Goal: Task Accomplishment & Management: Use online tool/utility

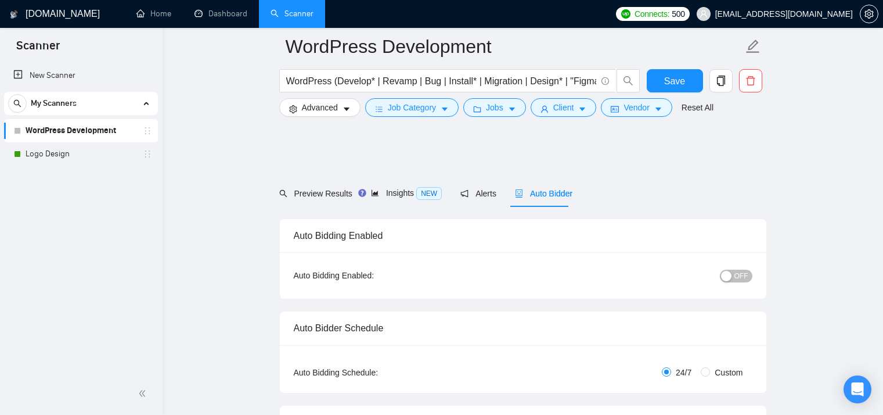
scroll to position [697, 0]
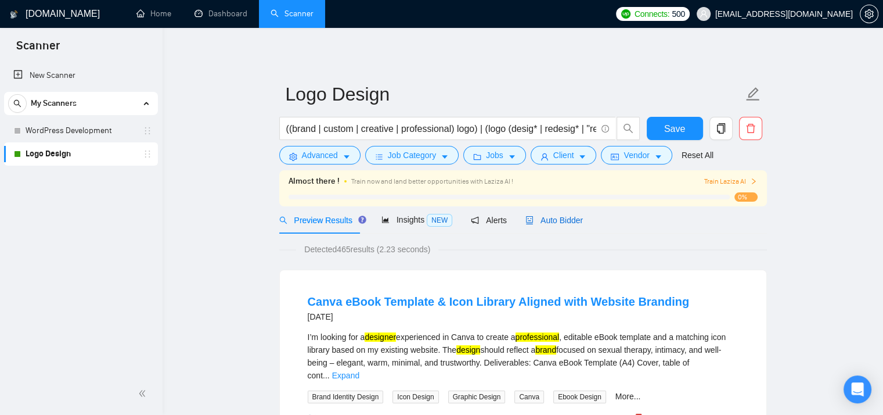
click at [545, 220] on span "Auto Bidder" at bounding box center [554, 219] width 57 height 9
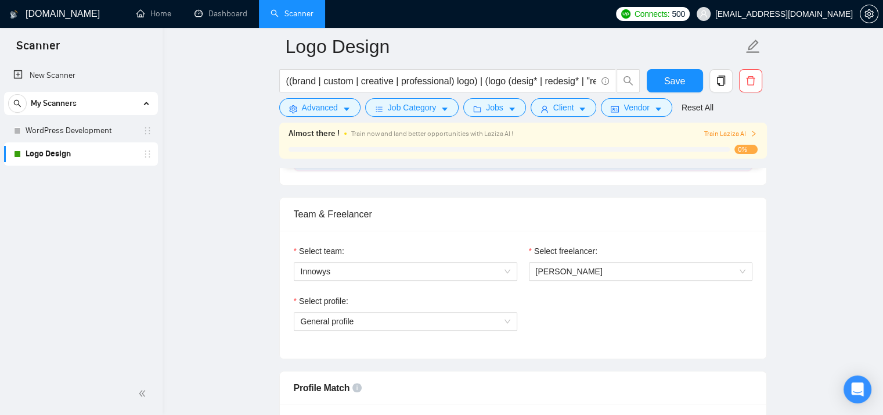
scroll to position [619, 0]
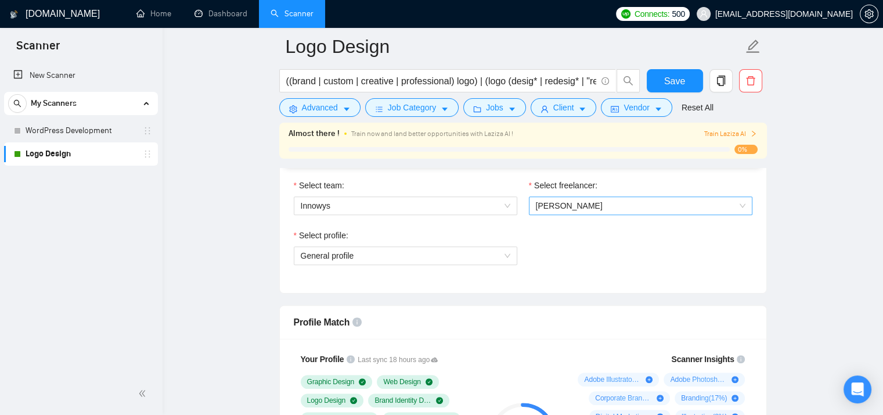
click at [580, 202] on span "[PERSON_NAME]" at bounding box center [569, 205] width 67 height 9
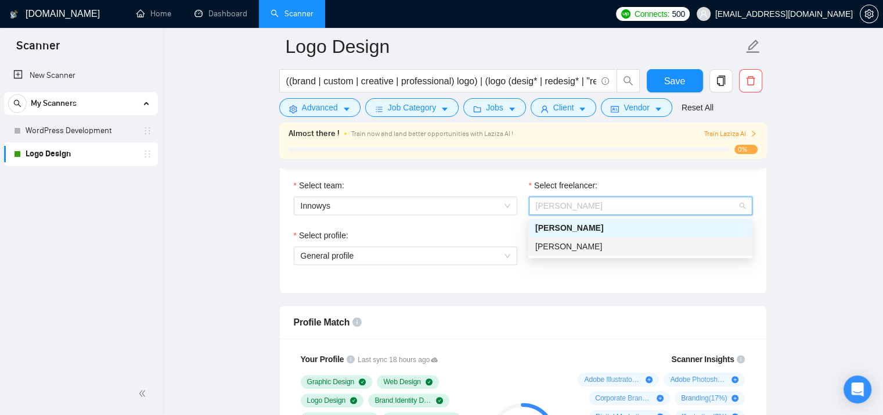
click at [560, 250] on span "[PERSON_NAME]" at bounding box center [568, 246] width 67 height 9
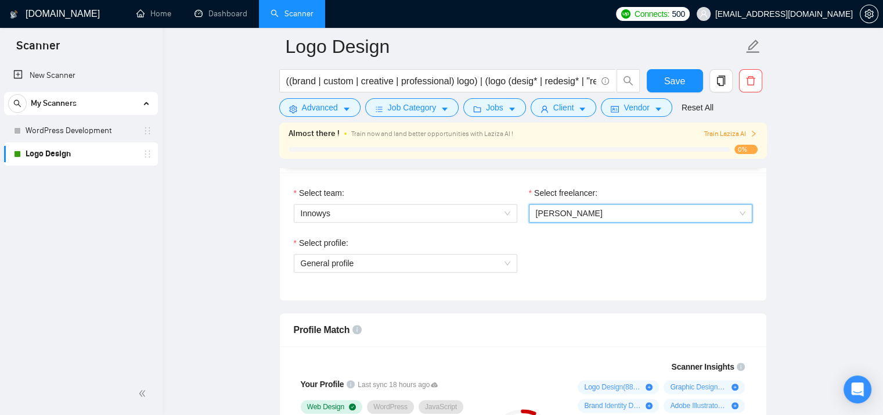
scroll to position [542, 0]
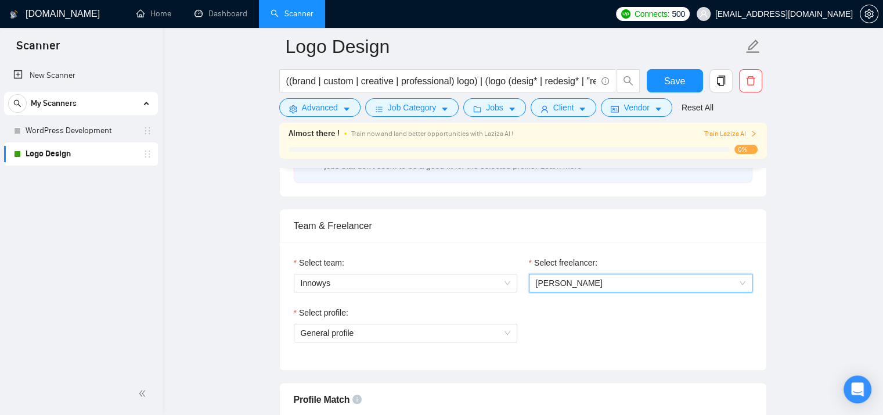
click at [550, 320] on div "Select profile: General profile" at bounding box center [523, 331] width 470 height 50
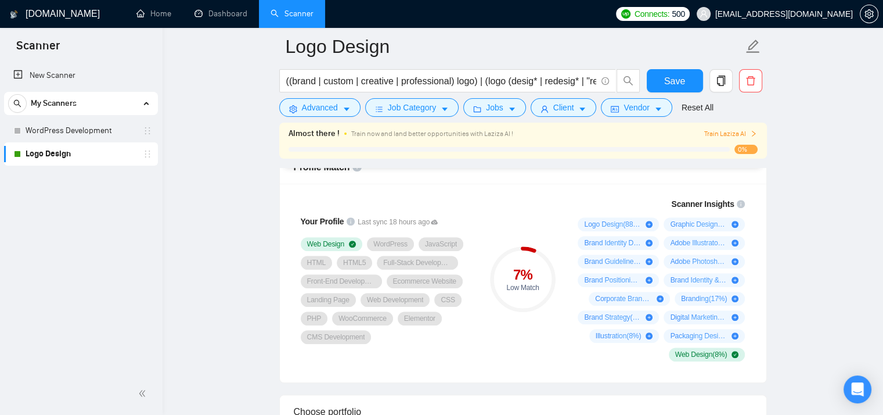
scroll to position [619, 0]
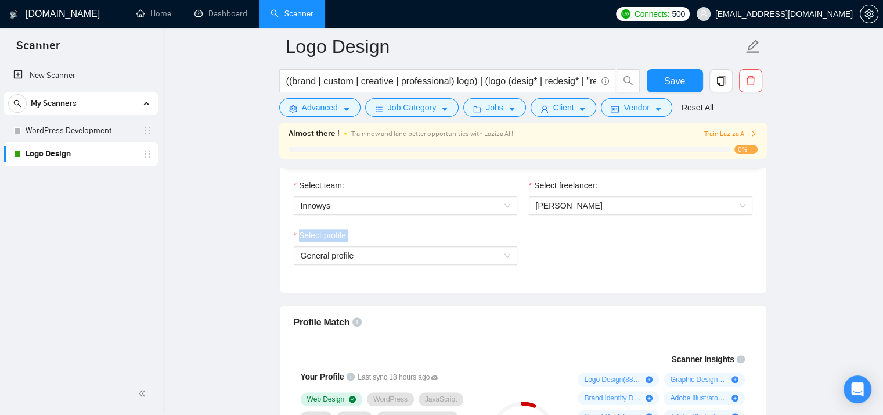
click at [550, 311] on div "Profile Match" at bounding box center [523, 321] width 459 height 33
click at [483, 260] on span "General profile" at bounding box center [406, 255] width 210 height 17
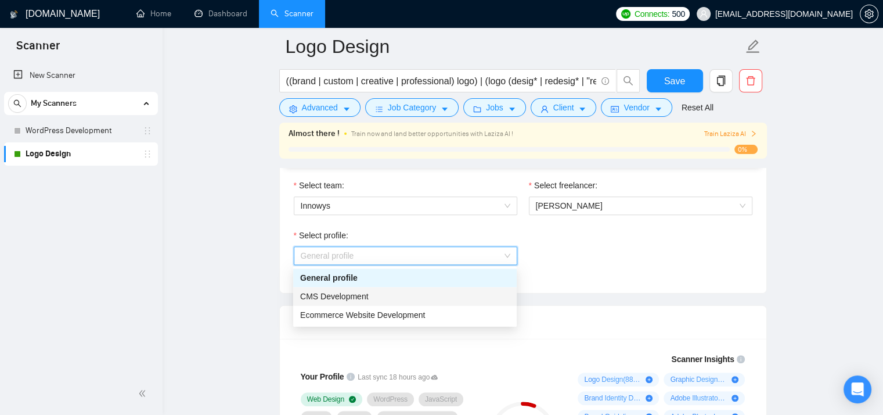
click at [472, 293] on div "CMS Development" at bounding box center [405, 296] width 210 height 13
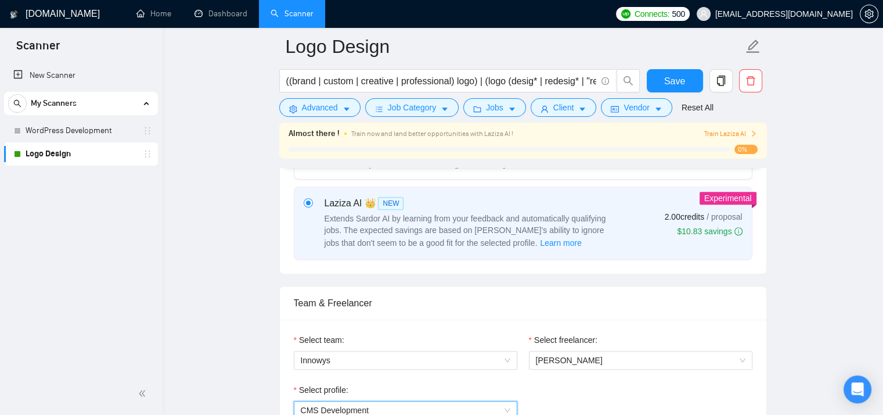
scroll to position [697, 0]
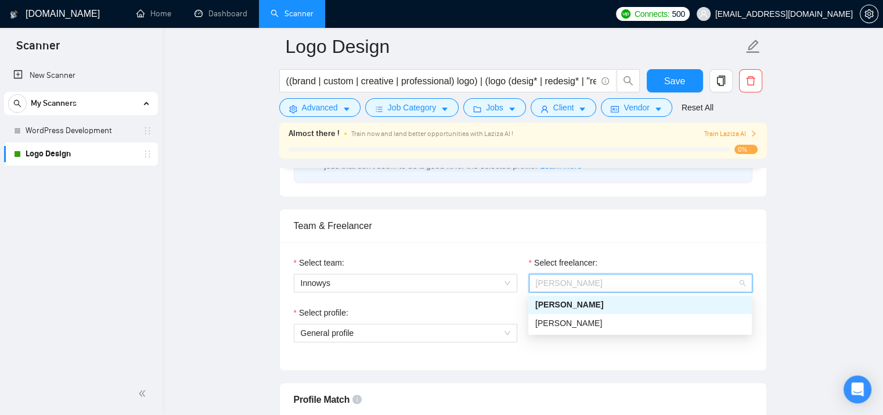
scroll to position [542, 0]
click at [592, 322] on div "[PERSON_NAME]" at bounding box center [640, 323] width 210 height 13
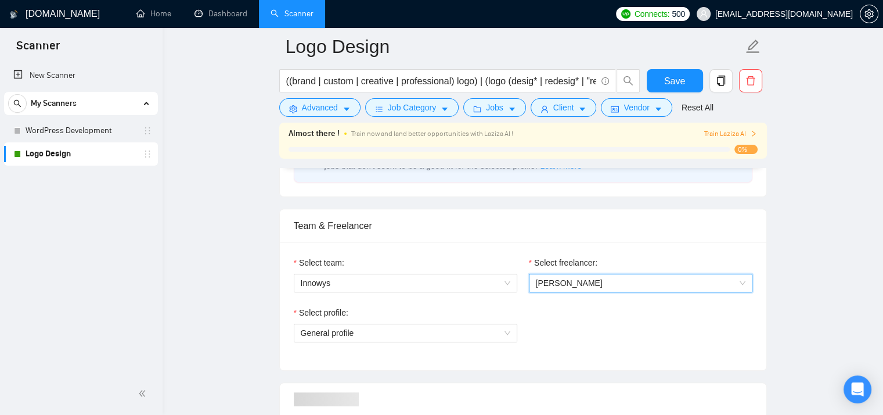
click at [570, 325] on div "Select profile: General profile" at bounding box center [523, 331] width 470 height 50
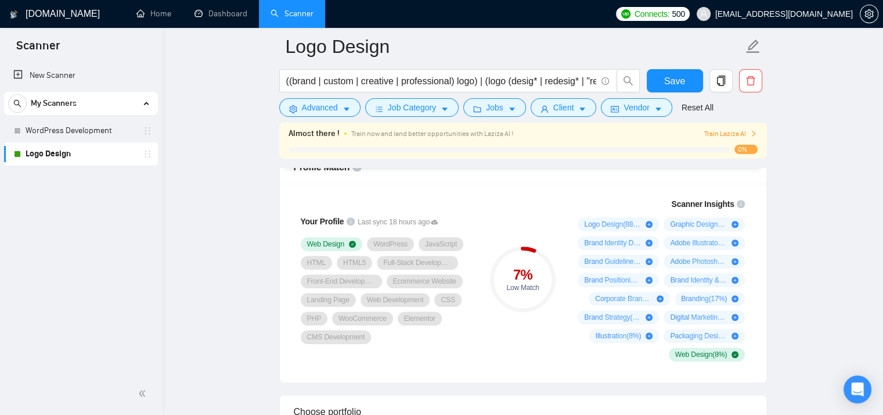
scroll to position [619, 0]
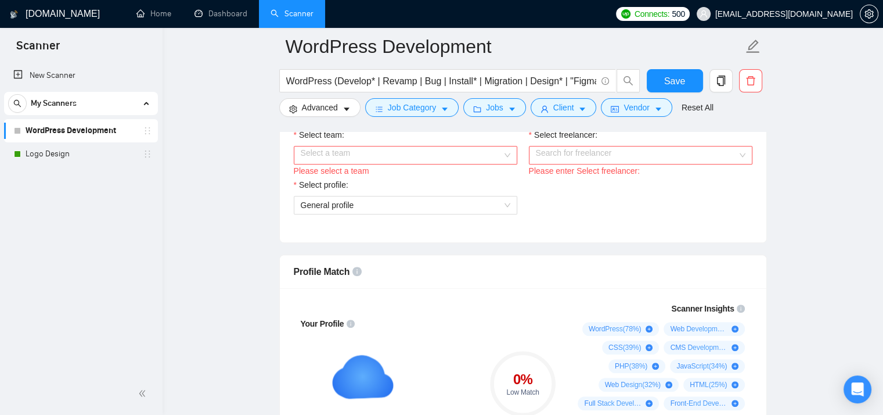
scroll to position [542, 0]
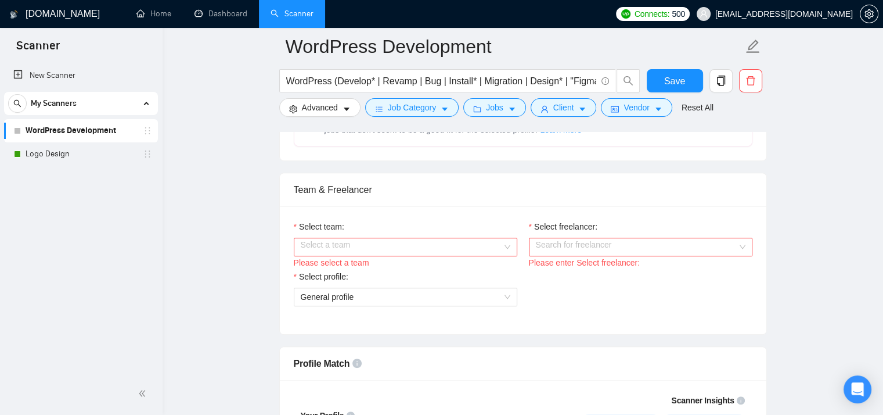
click at [426, 241] on input "Select team:" at bounding box center [402, 246] width 202 height 17
click at [400, 252] on input "Select team:" at bounding box center [402, 246] width 202 height 17
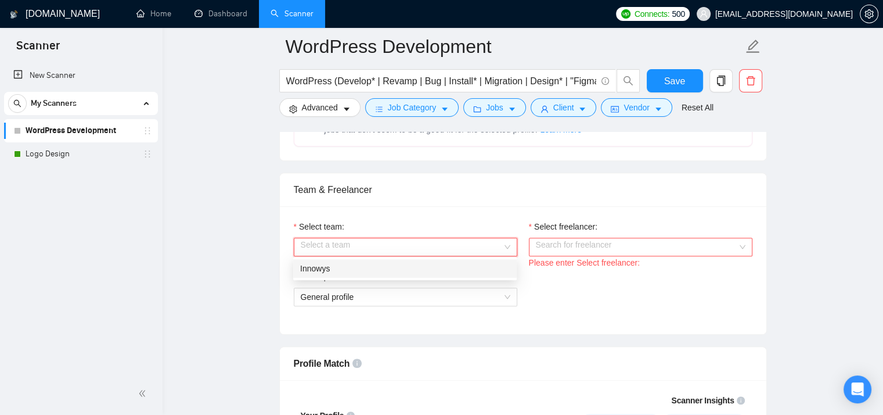
click at [396, 268] on div "Innowys" at bounding box center [405, 268] width 210 height 13
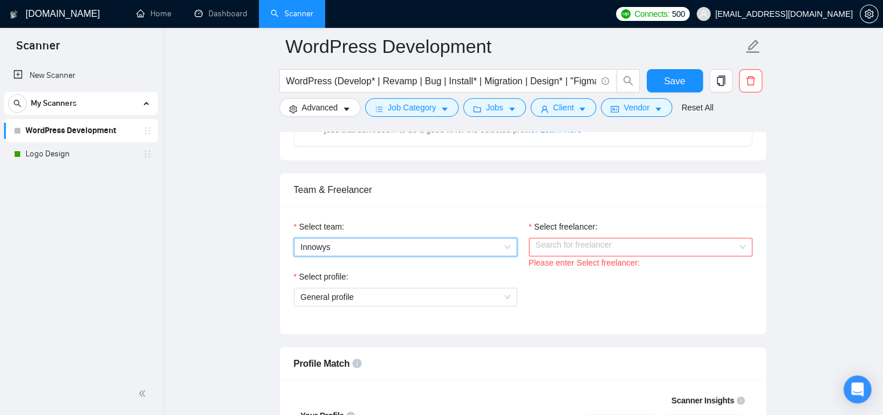
click at [551, 240] on input "Select freelancer:" at bounding box center [637, 246] width 202 height 17
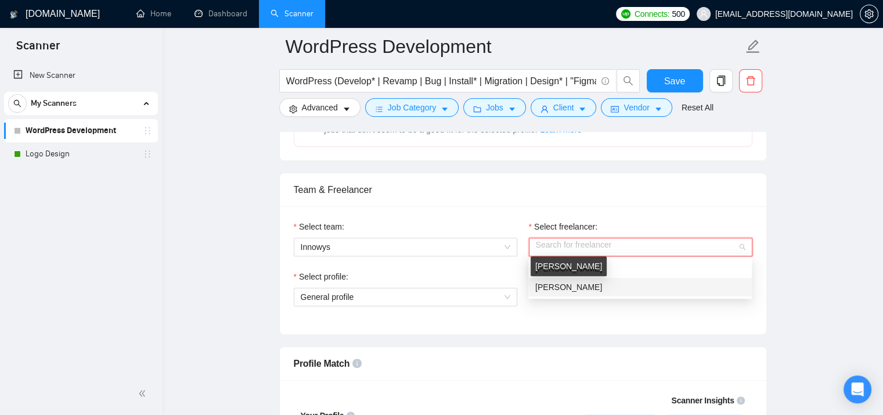
click at [551, 285] on span "[PERSON_NAME]" at bounding box center [568, 286] width 67 height 9
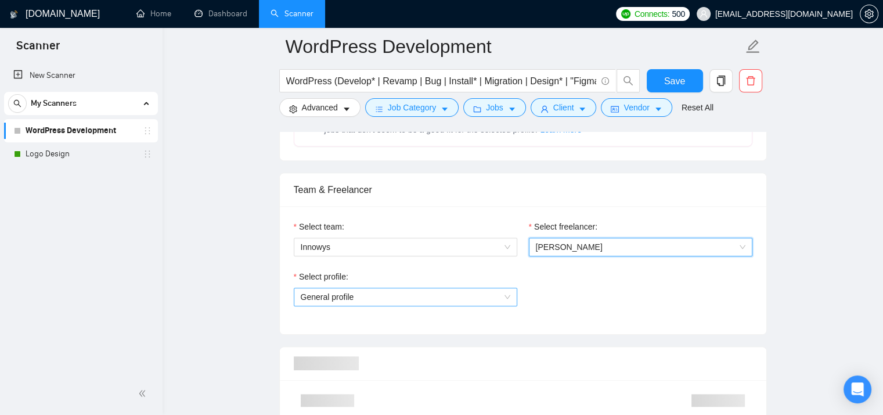
click at [437, 299] on span "General profile" at bounding box center [406, 296] width 210 height 17
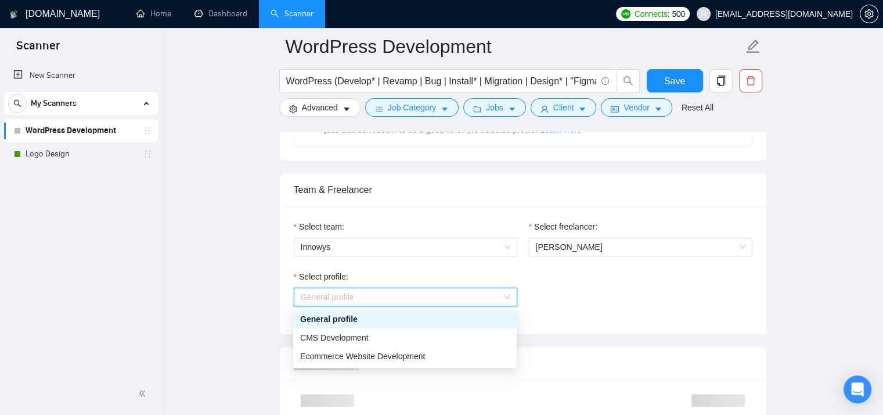
click at [586, 289] on div "Select profile: General profile" at bounding box center [523, 295] width 470 height 50
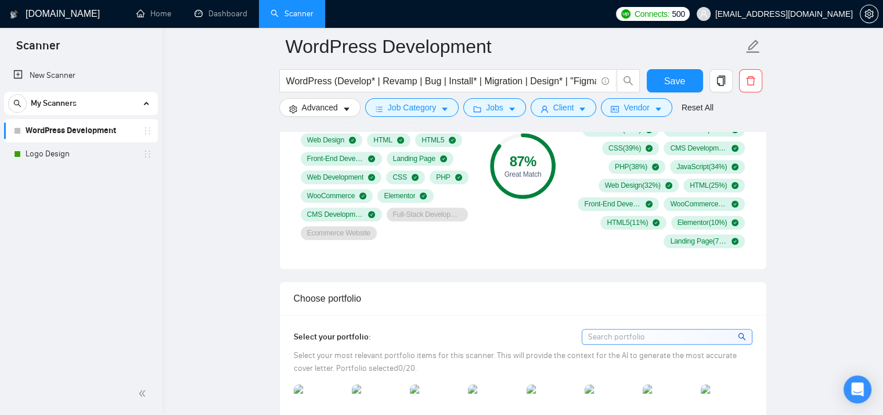
scroll to position [774, 0]
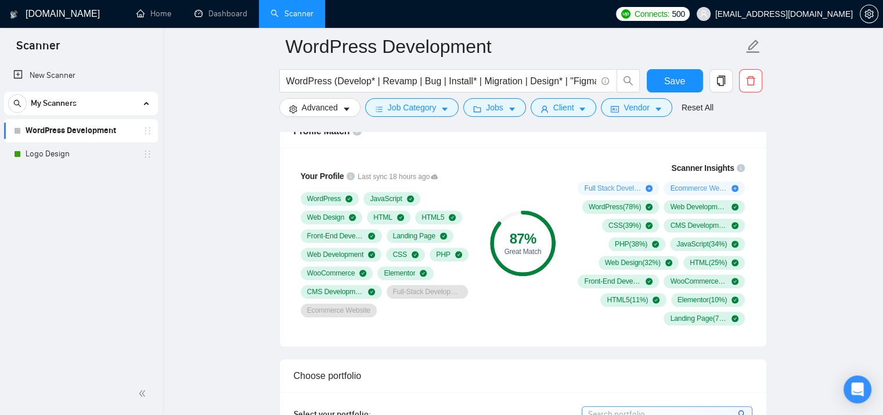
drag, startPoint x: 511, startPoint y: 249, endPoint x: 519, endPoint y: 249, distance: 7.6
click at [512, 249] on div "Great Match" at bounding box center [523, 251] width 66 height 7
drag, startPoint x: 519, startPoint y: 249, endPoint x: 527, endPoint y: 249, distance: 8.7
click at [527, 249] on div "Great Match" at bounding box center [523, 251] width 66 height 7
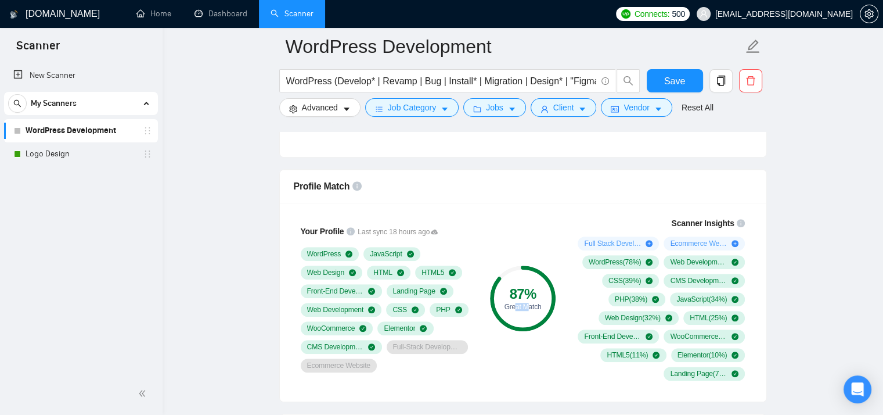
scroll to position [697, 0]
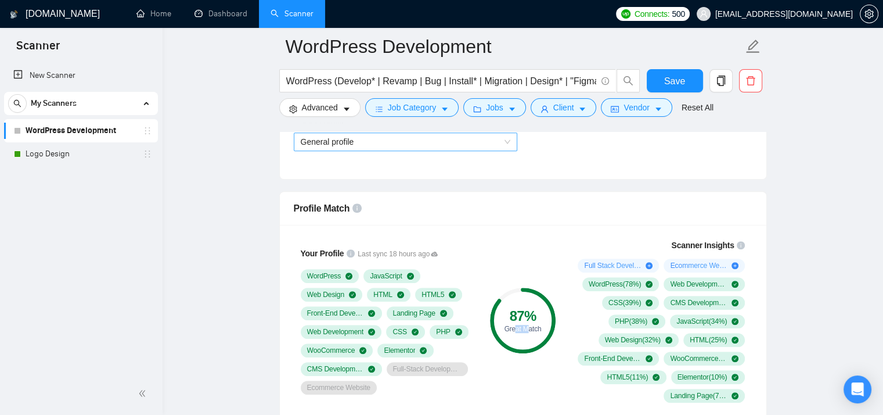
click at [451, 144] on span "General profile" at bounding box center [406, 141] width 210 height 17
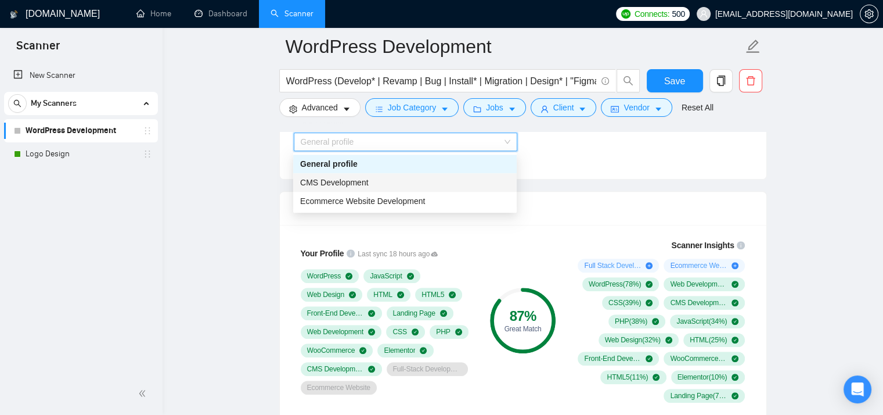
click at [434, 179] on div "CMS Development" at bounding box center [405, 182] width 210 height 13
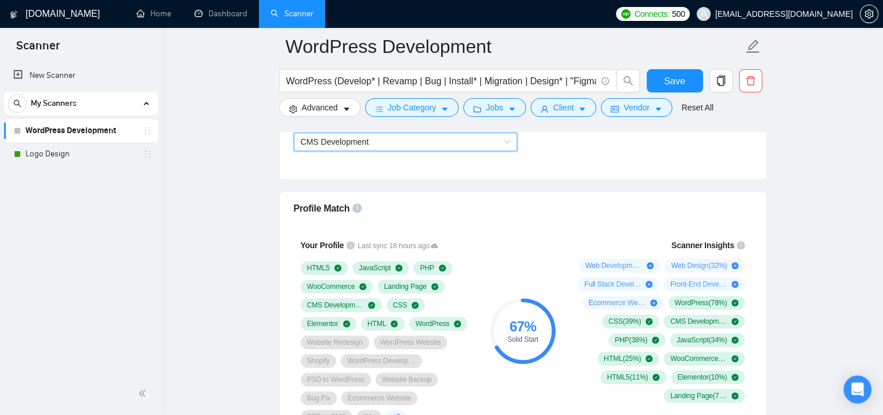
click at [444, 144] on span "CMS Development" at bounding box center [406, 141] width 210 height 17
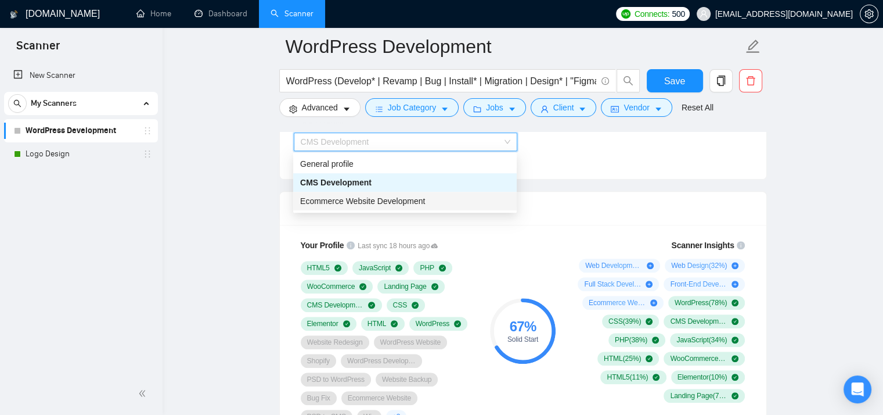
click at [409, 203] on span "Ecommerce Website Development" at bounding box center [362, 200] width 125 height 9
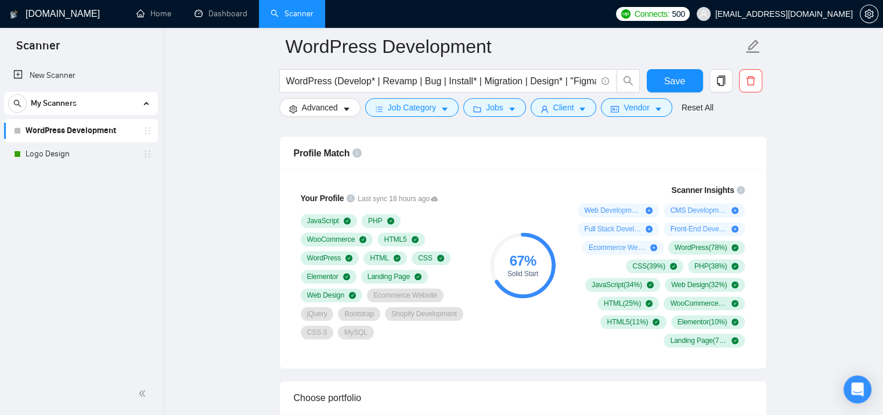
scroll to position [774, 0]
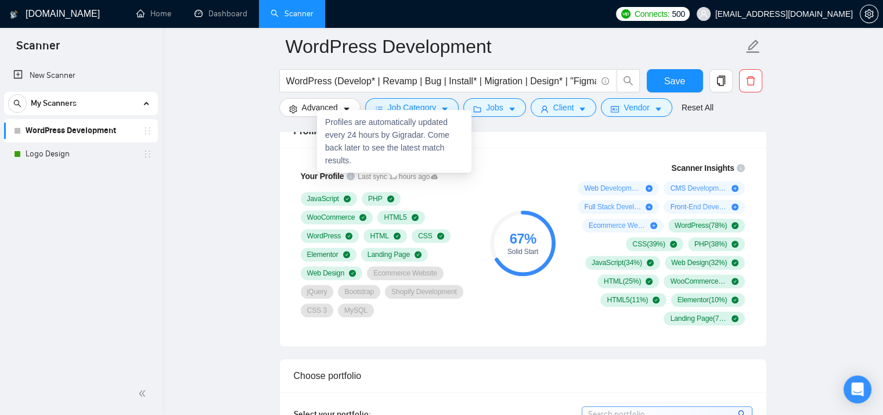
drag, startPoint x: 355, startPoint y: 176, endPoint x: 409, endPoint y: 184, distance: 54.0
click at [373, 179] on span "Last sync 18 hours ago" at bounding box center [398, 176] width 80 height 11
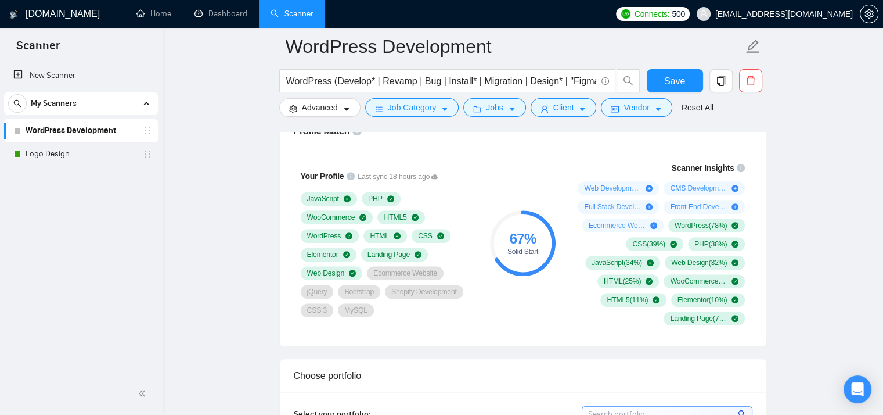
drag, startPoint x: 430, startPoint y: 185, endPoint x: 422, endPoint y: 175, distance: 12.0
click at [434, 178] on div "Your Profile Last sync 18 hours ago JavaScript PHP WooCommerce HTML5 WordPress …" at bounding box center [387, 243] width 186 height 161
click at [418, 174] on span "Last sync 18 hours ago" at bounding box center [398, 176] width 80 height 11
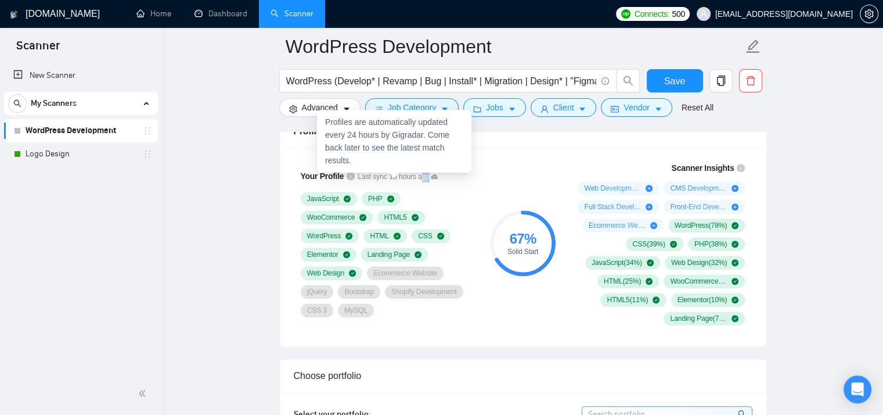
click at [418, 174] on span "Last sync 18 hours ago" at bounding box center [398, 176] width 80 height 11
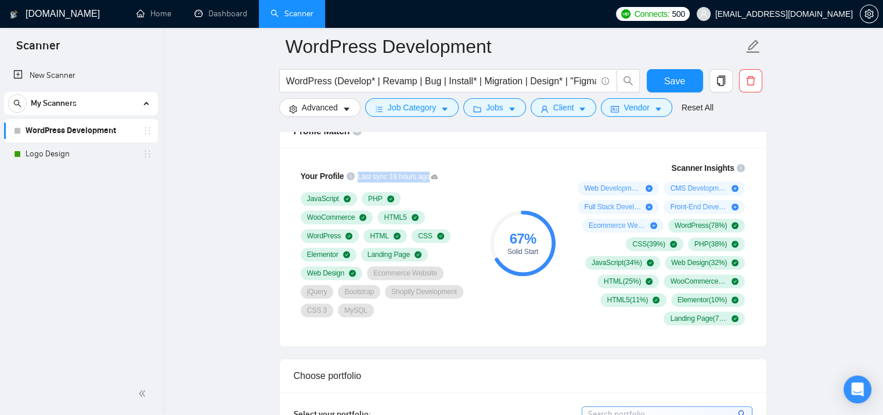
click at [471, 177] on div "Your Profile Last sync 18 hours ago JavaScript PHP WooCommerce HTML5 WordPress …" at bounding box center [387, 243] width 186 height 161
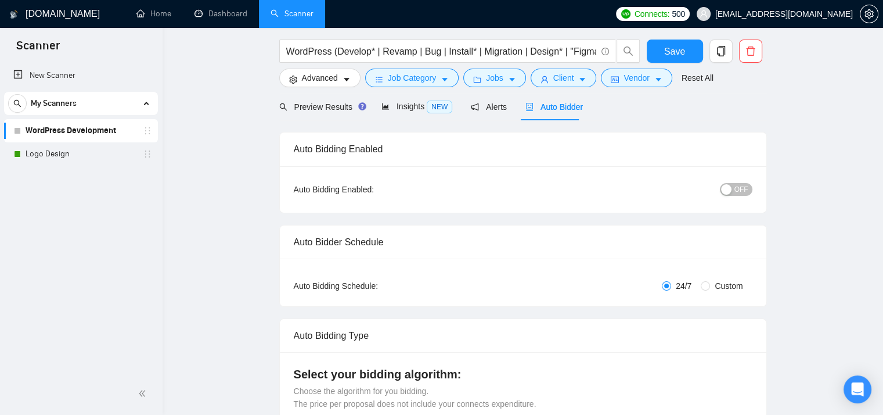
scroll to position [0, 0]
